Goal: Navigation & Orientation: Find specific page/section

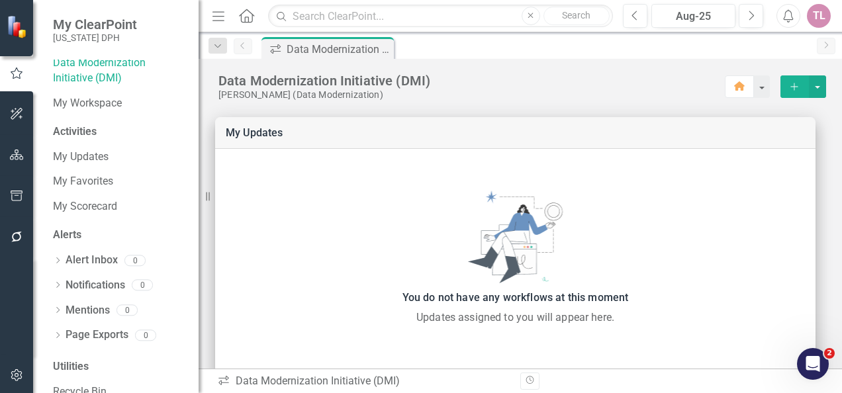
scroll to position [56, 0]
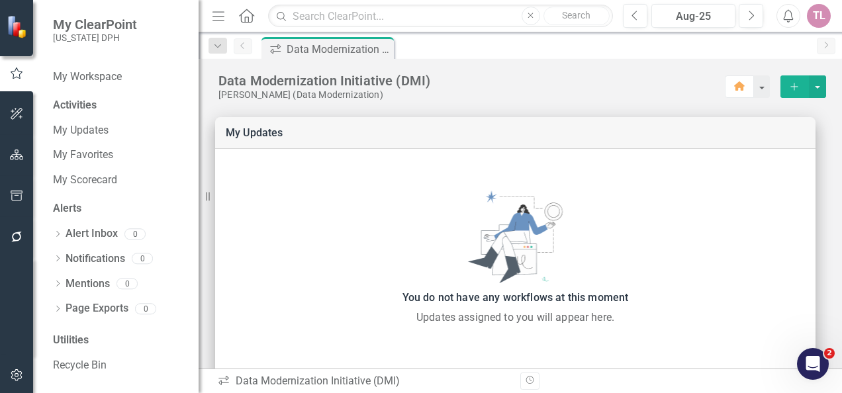
click at [15, 156] on icon "button" at bounding box center [17, 155] width 14 height 11
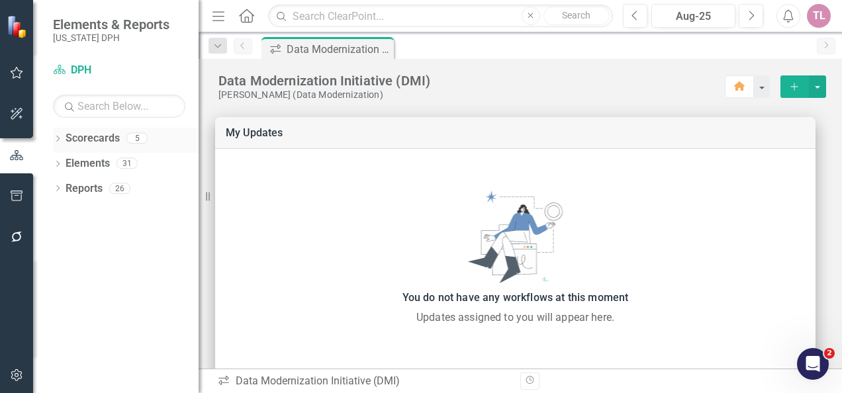
click at [107, 142] on link "Scorecards" at bounding box center [93, 138] width 54 height 15
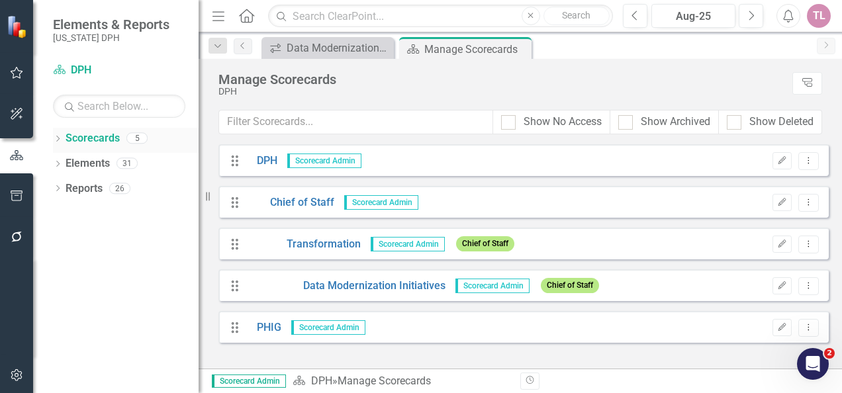
click at [58, 138] on icon "Dropdown" at bounding box center [57, 139] width 9 height 7
click at [363, 283] on link "Data Modernization Initiatives" at bounding box center [346, 286] width 199 height 15
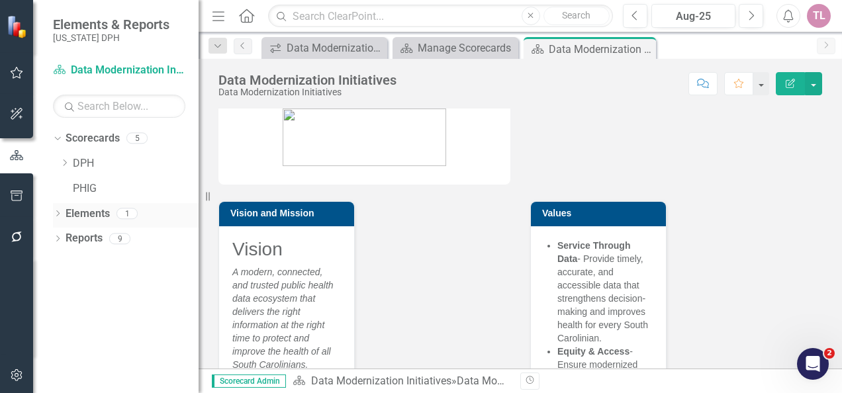
click at [60, 211] on icon "Dropdown" at bounding box center [57, 214] width 9 height 7
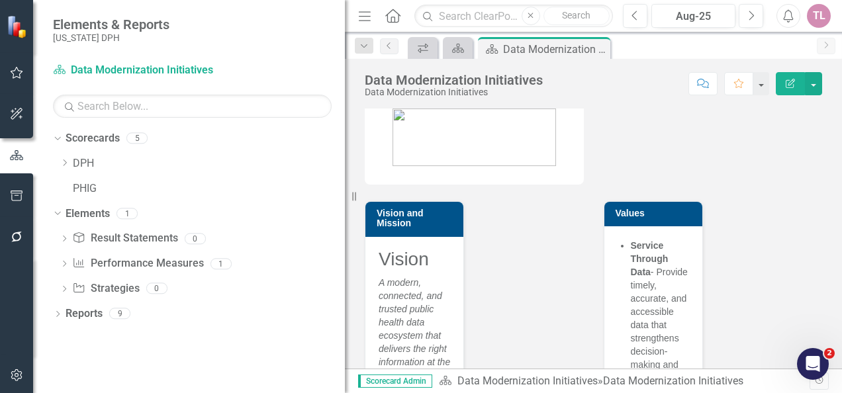
drag, startPoint x: 199, startPoint y: 244, endPoint x: 345, endPoint y: 252, distance: 145.9
click at [345, 252] on div "Resize" at bounding box center [350, 196] width 11 height 393
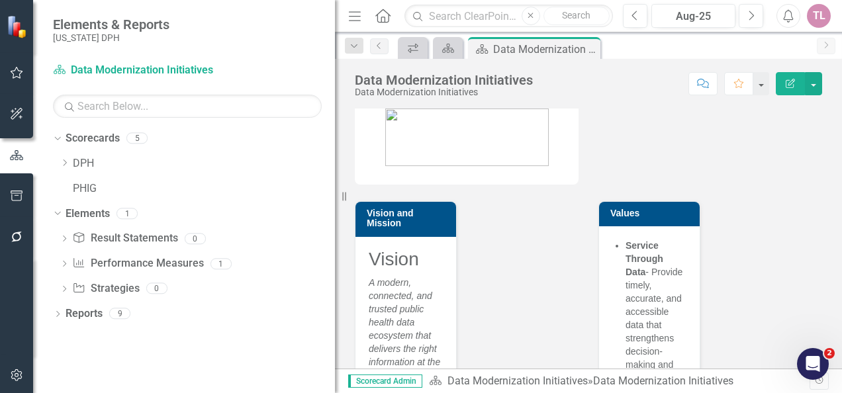
drag, startPoint x: 345, startPoint y: 134, endPoint x: 335, endPoint y: 139, distance: 11.0
click at [335, 139] on div "Resize" at bounding box center [340, 196] width 11 height 393
click at [128, 261] on link "Performance Measure Performance Measures" at bounding box center [137, 263] width 131 height 15
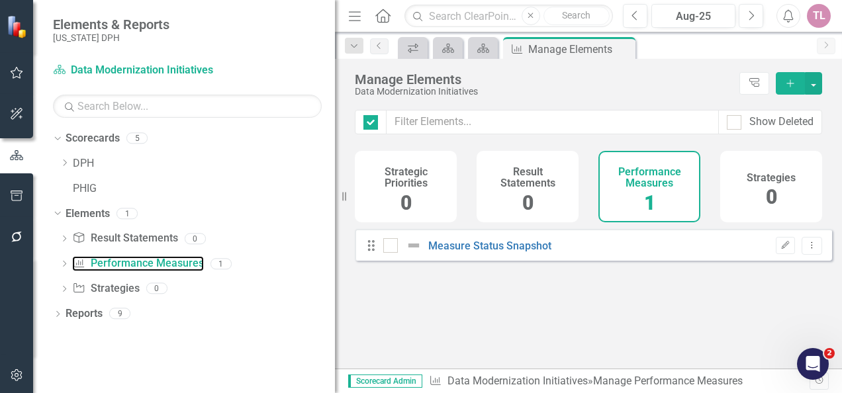
checkbox input "false"
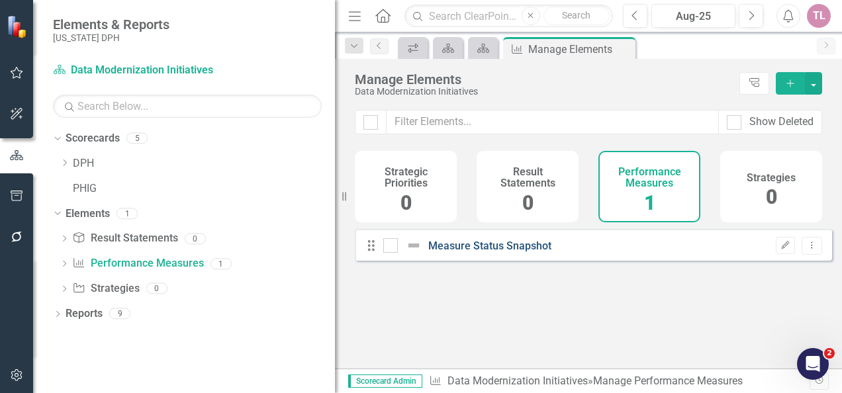
click at [514, 252] on link "Measure Status Snapshot" at bounding box center [489, 246] width 123 height 13
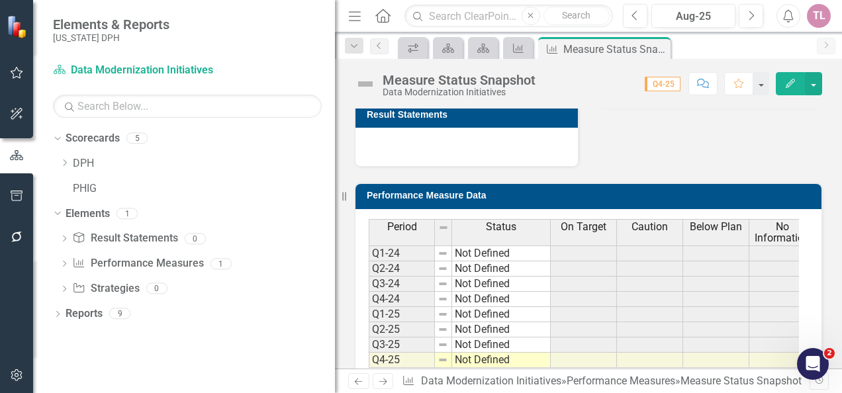
scroll to position [478, 0]
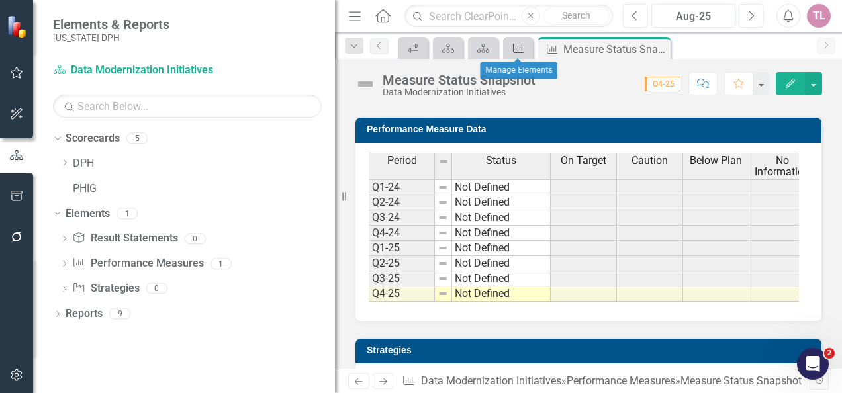
click at [516, 48] on icon "Performance Measure" at bounding box center [518, 48] width 13 height 11
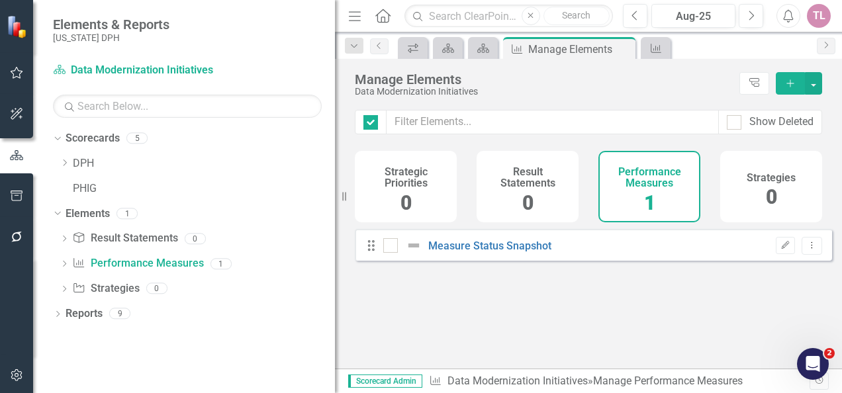
checkbox input "false"
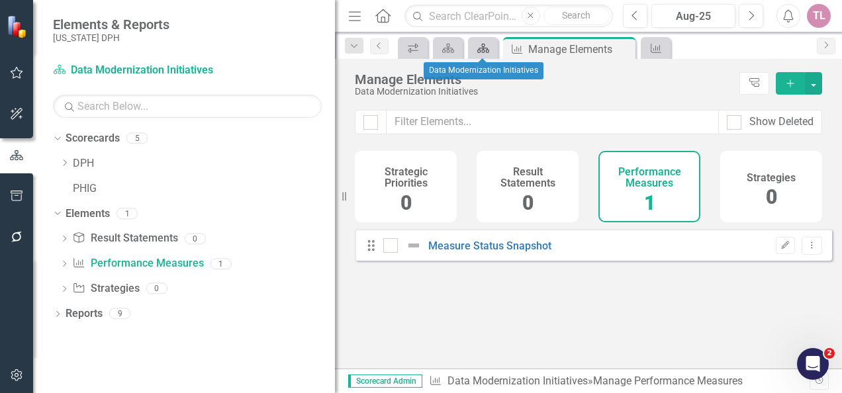
click at [485, 48] on icon "Scorecard" at bounding box center [483, 48] width 13 height 11
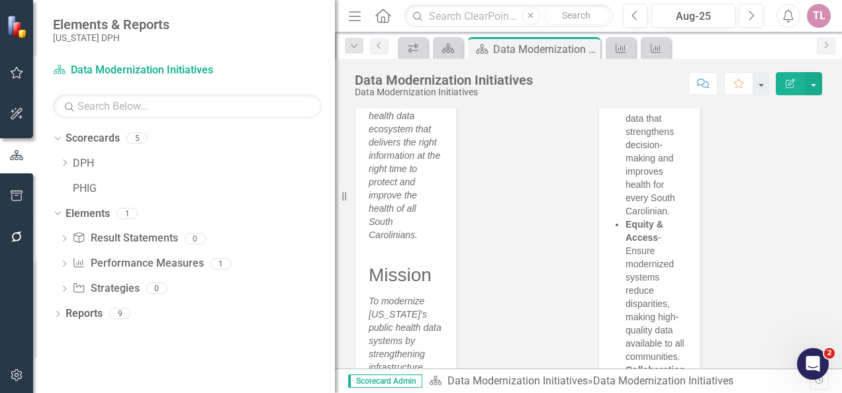
scroll to position [1, 0]
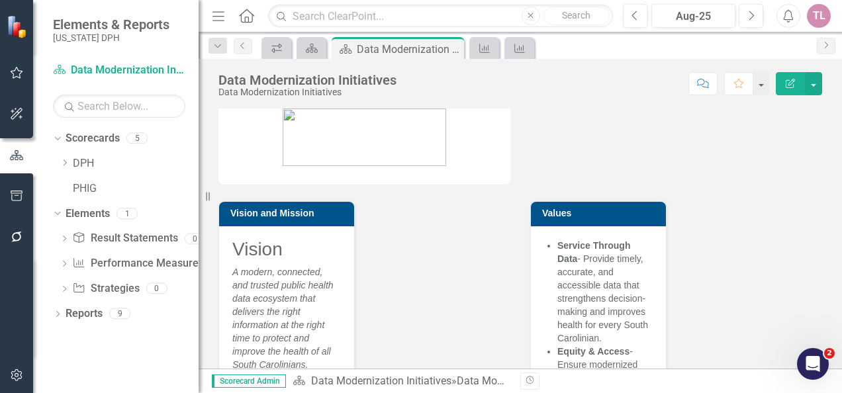
drag, startPoint x: 344, startPoint y: 195, endPoint x: -3, endPoint y: 196, distance: 346.3
click at [0, 196] on html "Elements & Reports [US_STATE] DPH Scorecard Data Modernization Initiatives Sear…" at bounding box center [421, 196] width 842 height 393
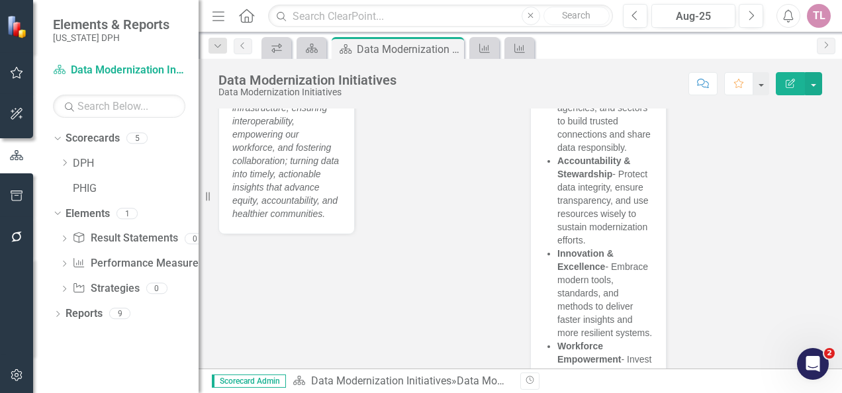
scroll to position [0, 0]
